Goal: Find specific page/section: Find specific page/section

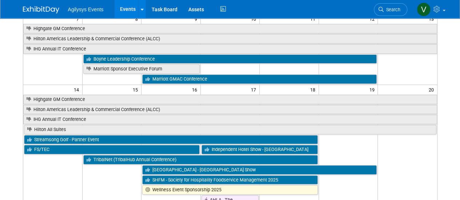
scroll to position [28, 0]
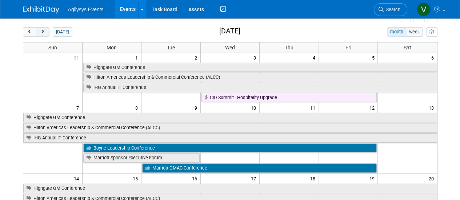
click at [44, 28] on button "next" at bounding box center [42, 31] width 13 height 9
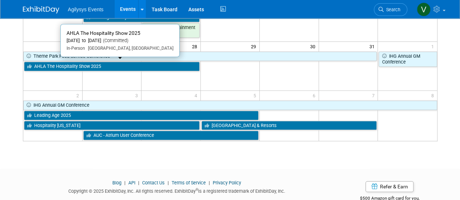
scroll to position [246, 0]
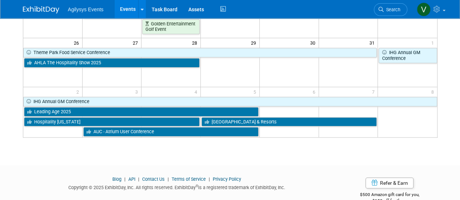
click at [95, 69] on td at bounding box center [111, 62] width 59 height 49
click at [94, 64] on link "AHLA The Hospitality Show 2025" at bounding box center [112, 62] width 176 height 9
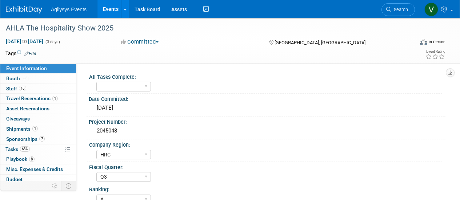
select select "HRC"
select select "Q3"
select select "A"
select select "Yes"
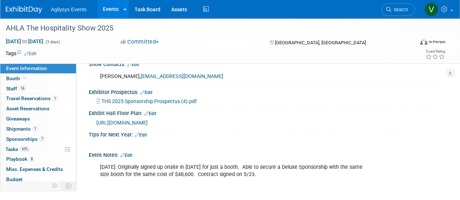
scroll to position [364, 0]
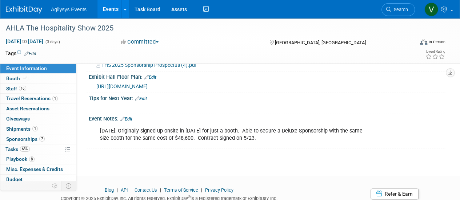
click at [148, 84] on span "[URL][DOMAIN_NAME]" at bounding box center [121, 87] width 51 height 6
